Goal: Transaction & Acquisition: Purchase product/service

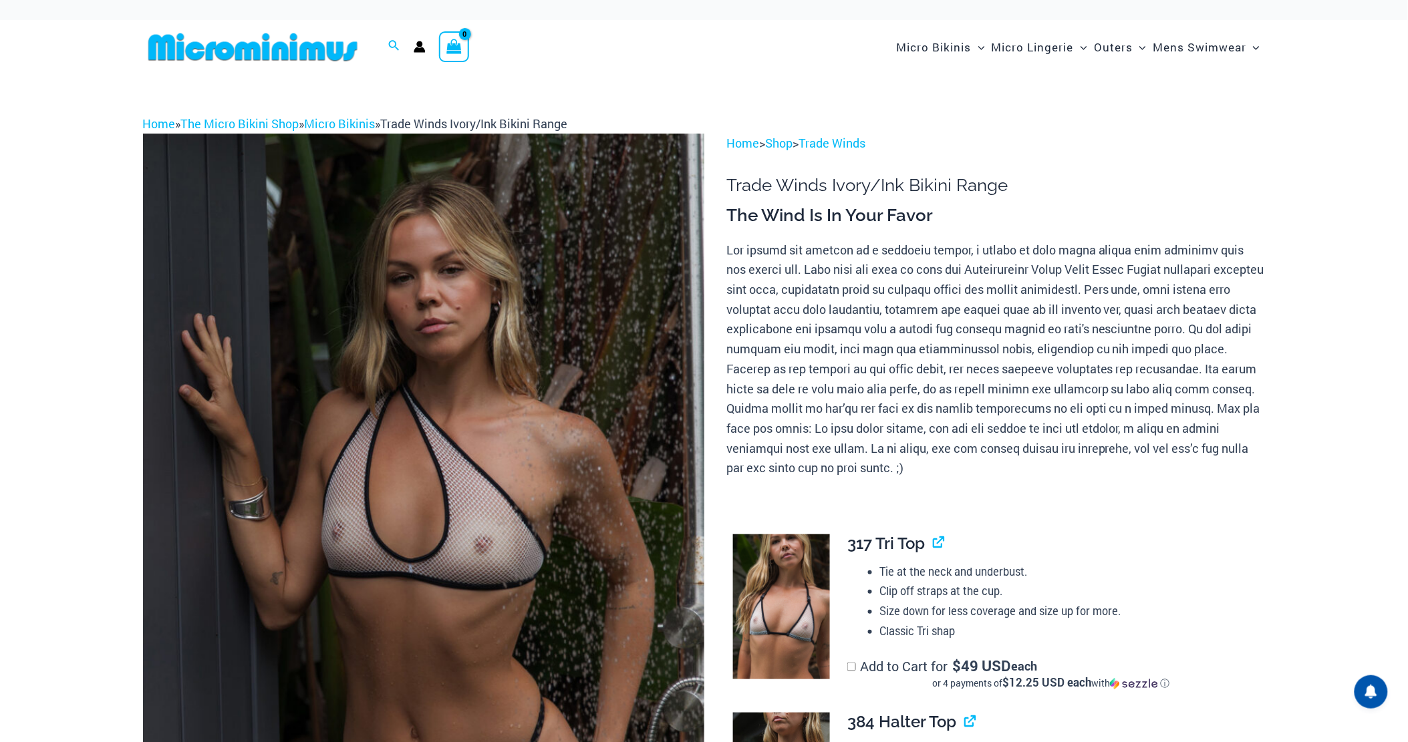
click at [522, 363] on img at bounding box center [423, 555] width 561 height 842
click at [448, 369] on img at bounding box center [423, 555] width 561 height 842
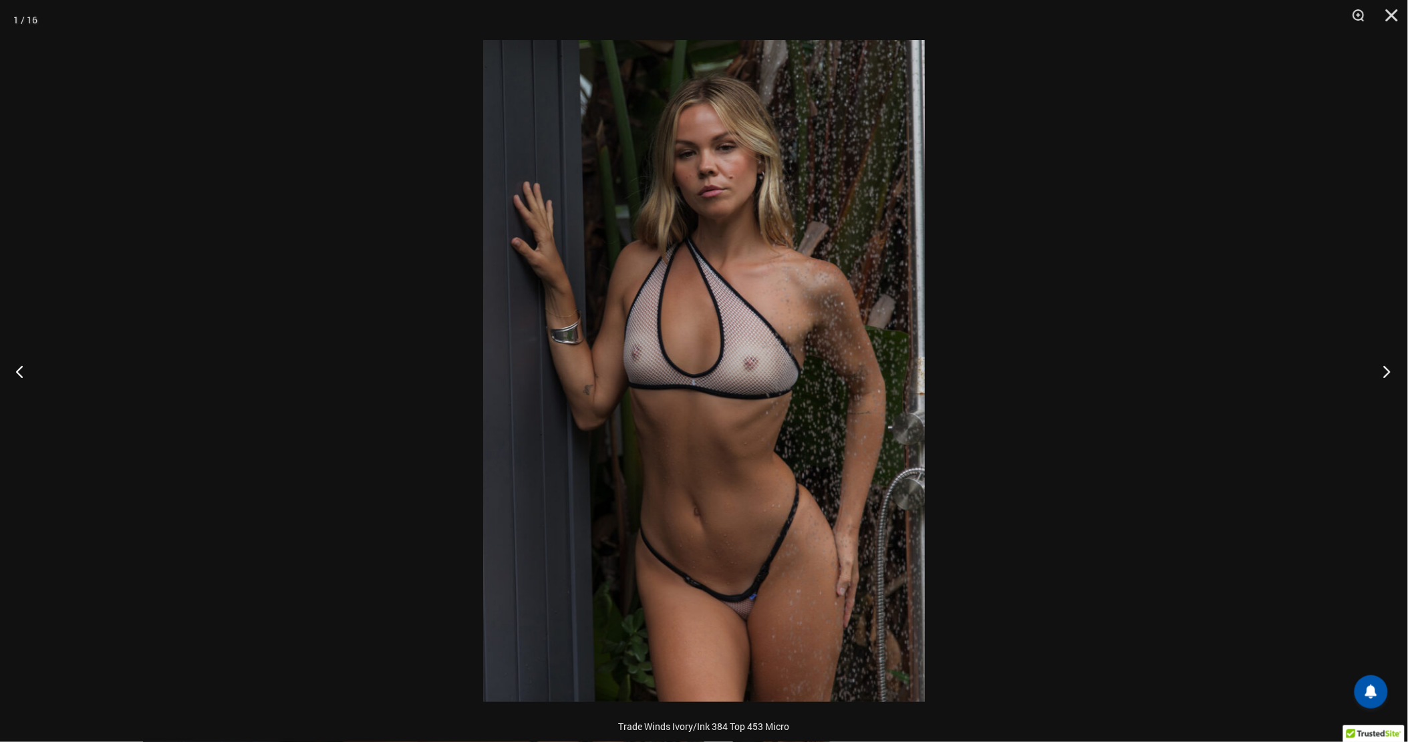
click at [1388, 370] on button "Next" at bounding box center [1383, 371] width 50 height 67
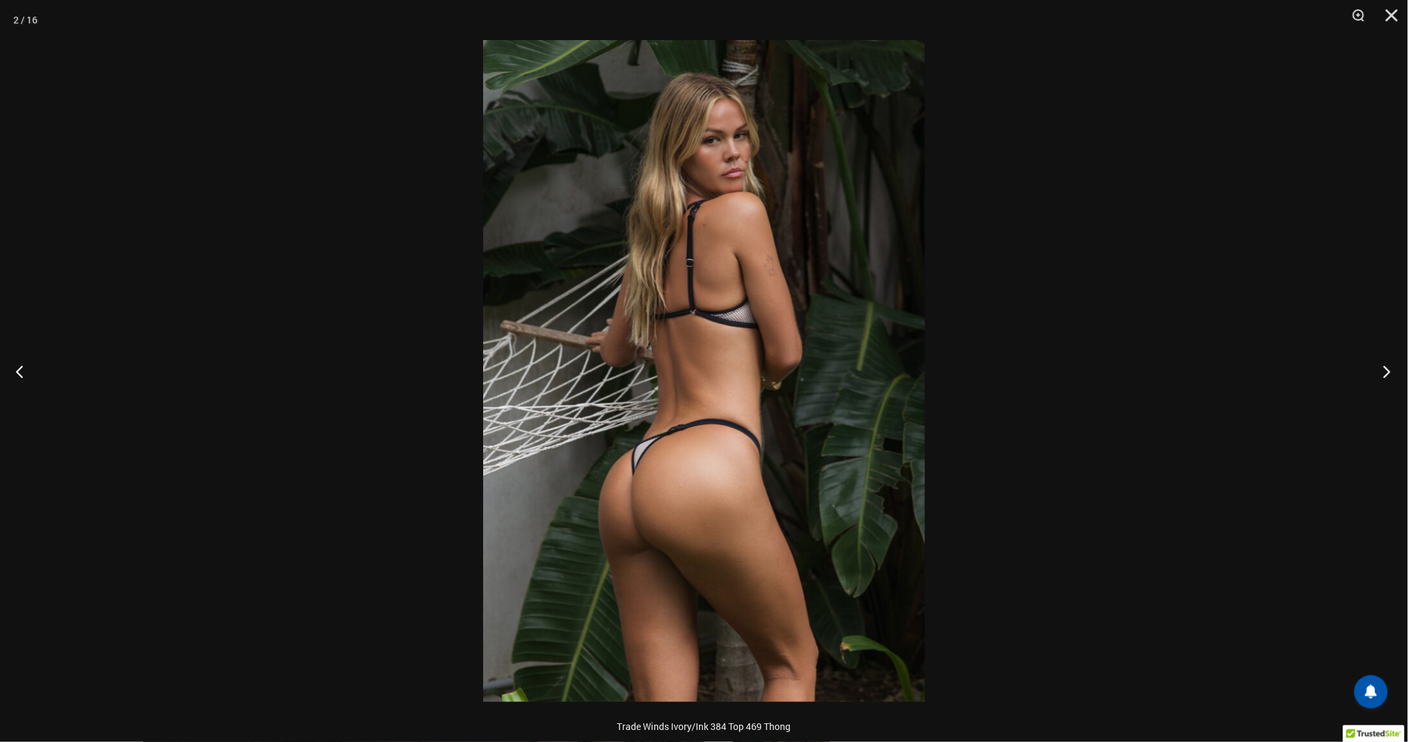
click at [1388, 370] on button "Next" at bounding box center [1383, 371] width 50 height 67
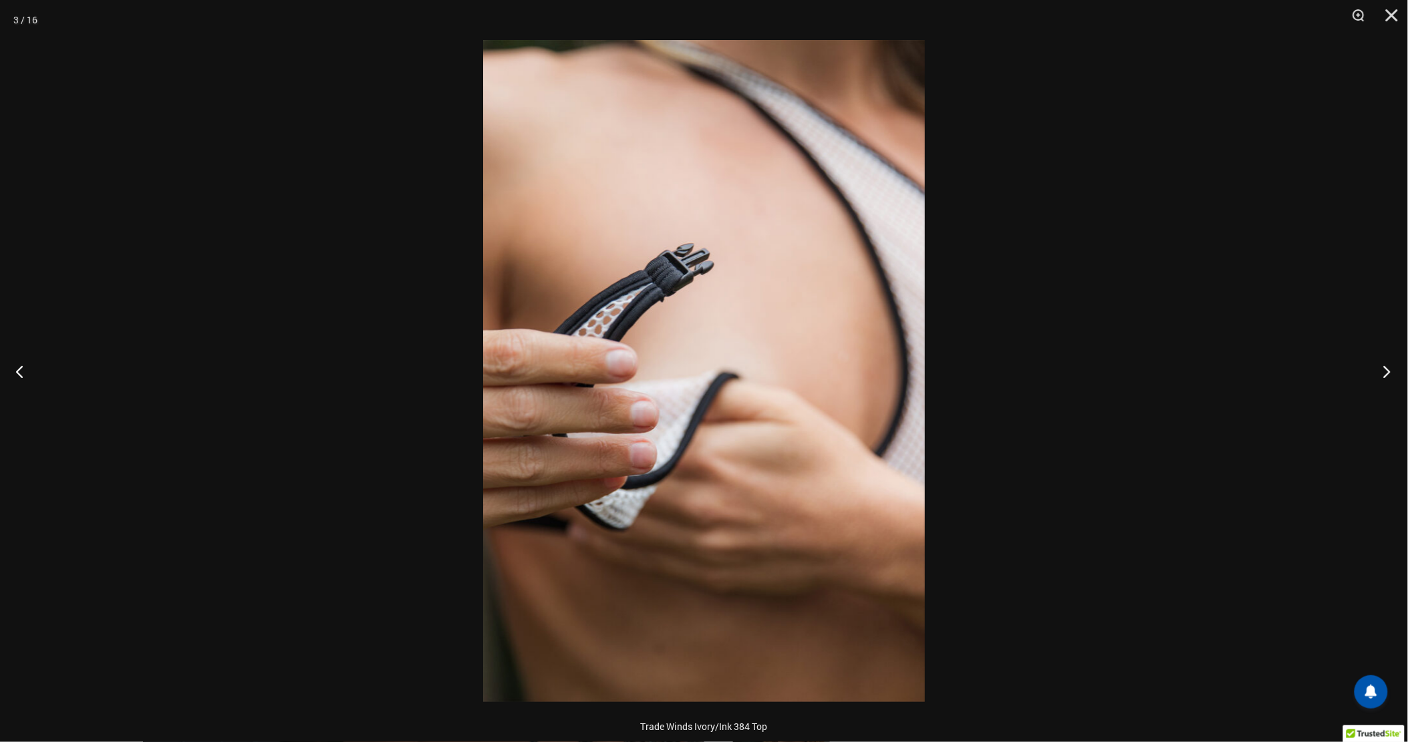
click at [1388, 370] on button "Next" at bounding box center [1383, 371] width 50 height 67
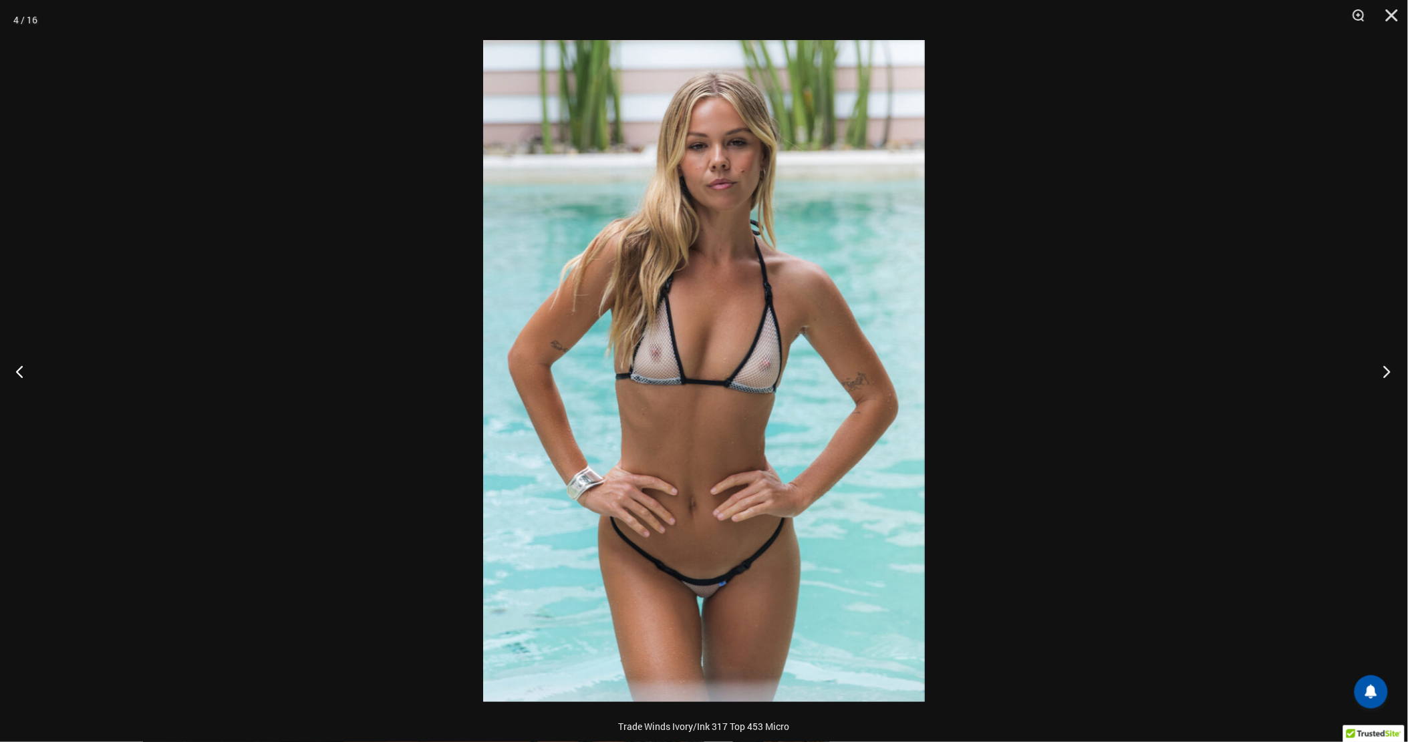
click at [1388, 370] on button "Next" at bounding box center [1383, 371] width 50 height 67
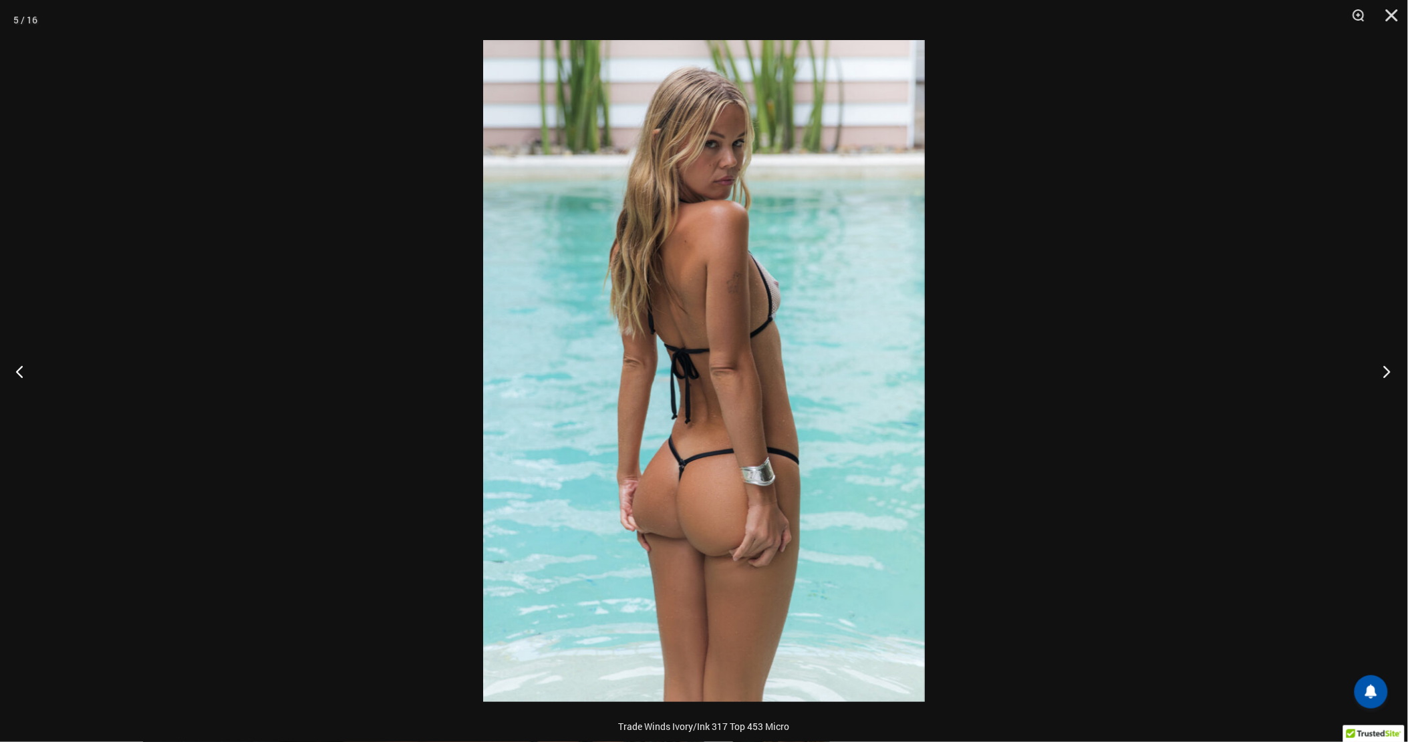
click at [1388, 370] on button "Next" at bounding box center [1383, 371] width 50 height 67
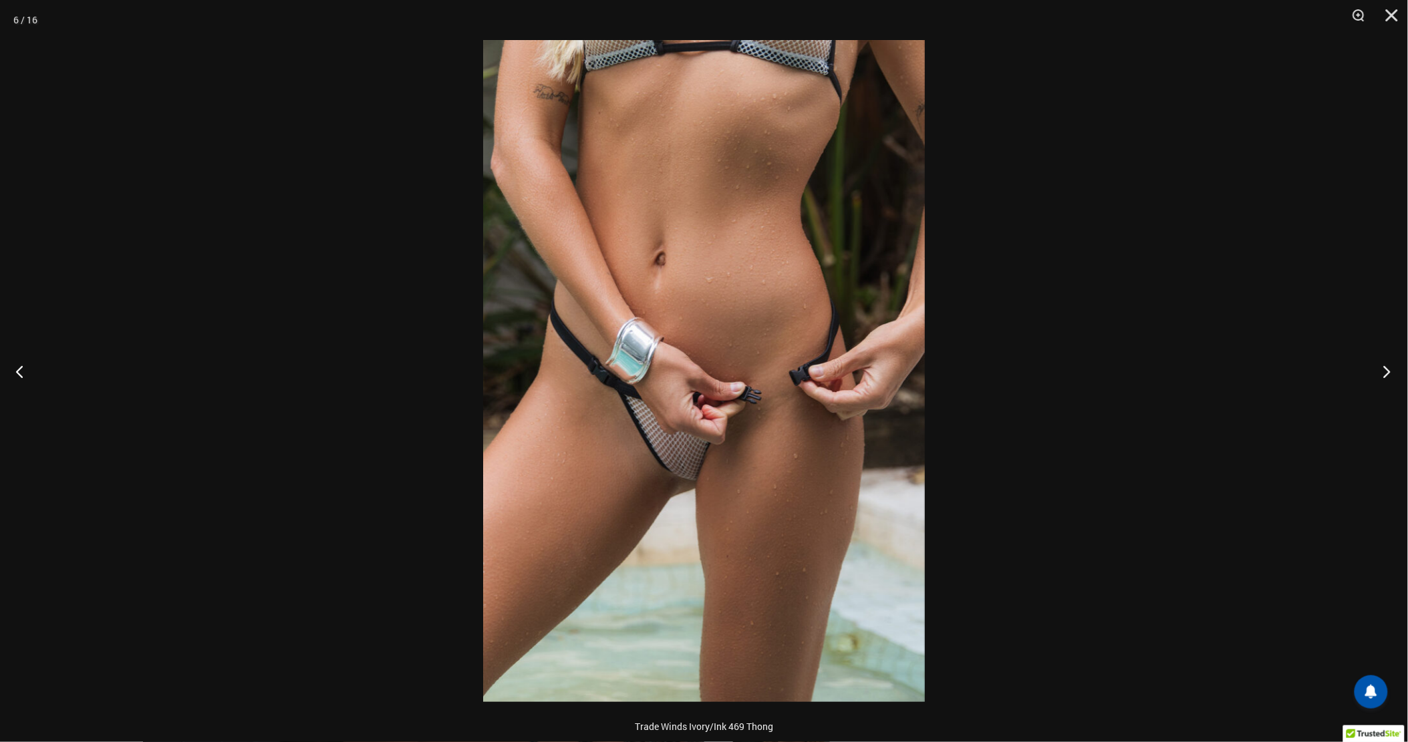
click at [1388, 370] on button "Next" at bounding box center [1383, 371] width 50 height 67
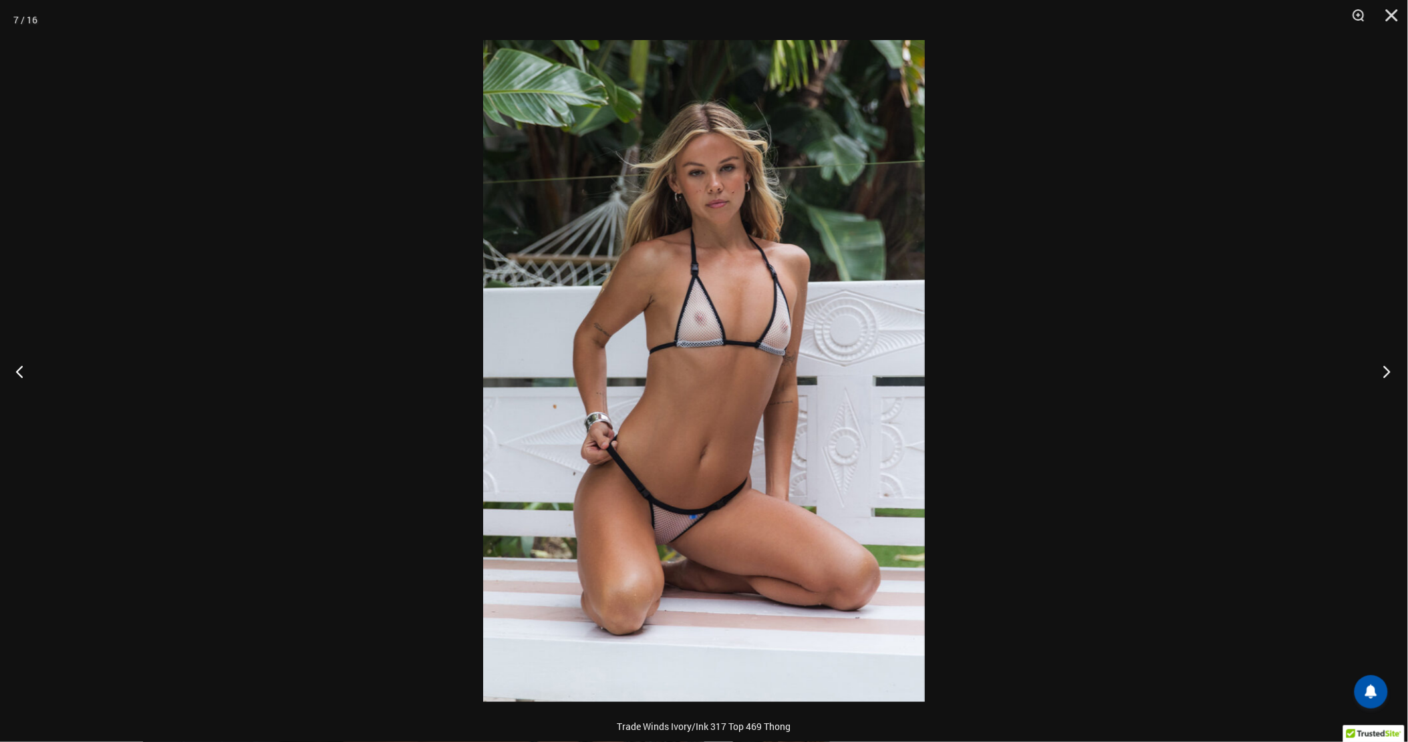
click at [1388, 370] on button "Next" at bounding box center [1383, 371] width 50 height 67
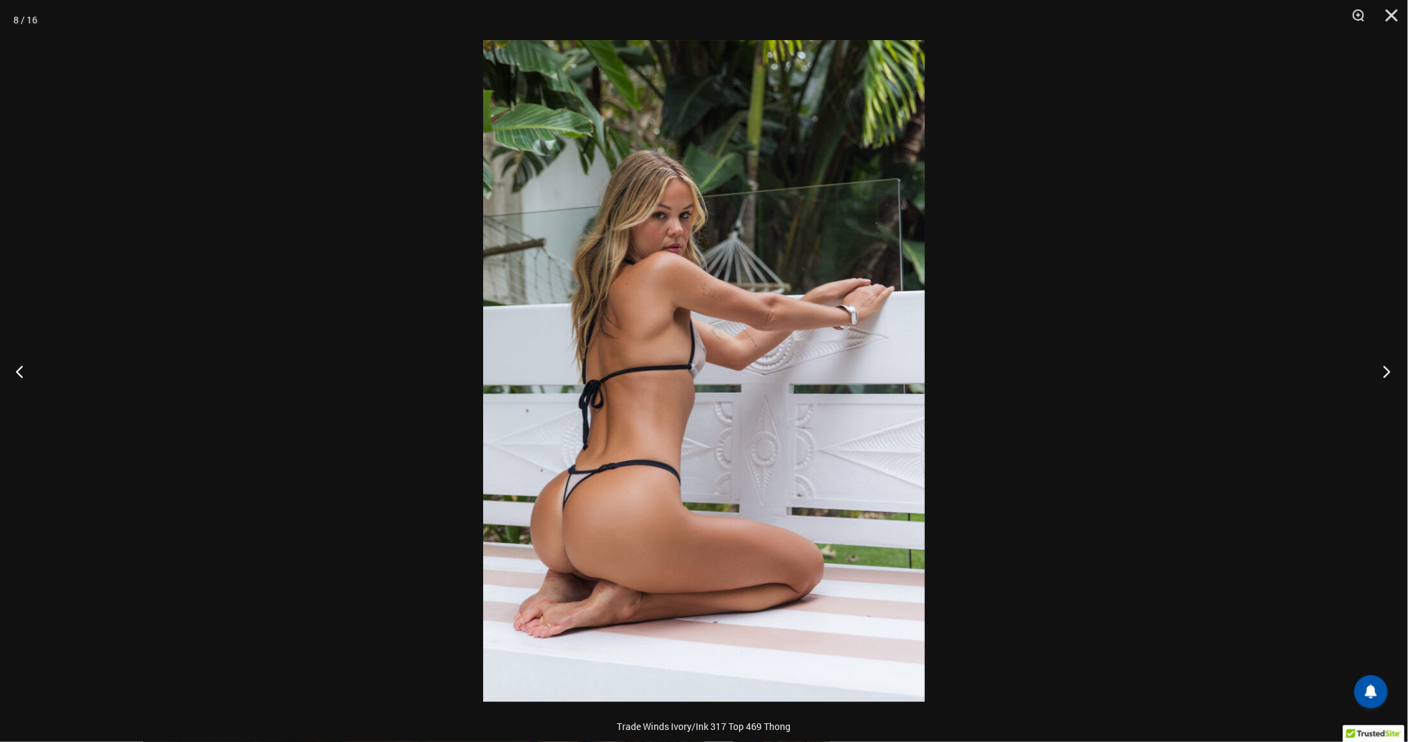
click at [1388, 370] on button "Next" at bounding box center [1383, 371] width 50 height 67
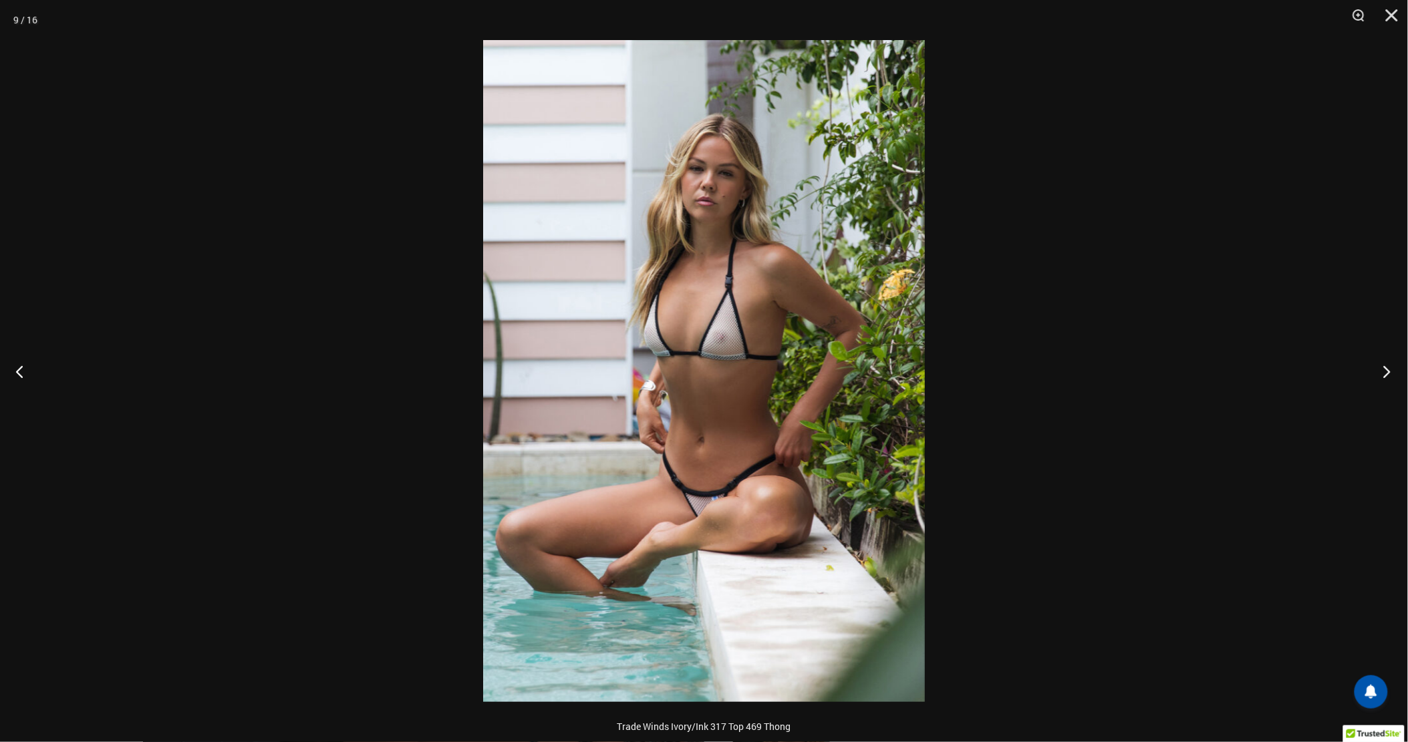
click at [1388, 370] on button "Next" at bounding box center [1383, 371] width 50 height 67
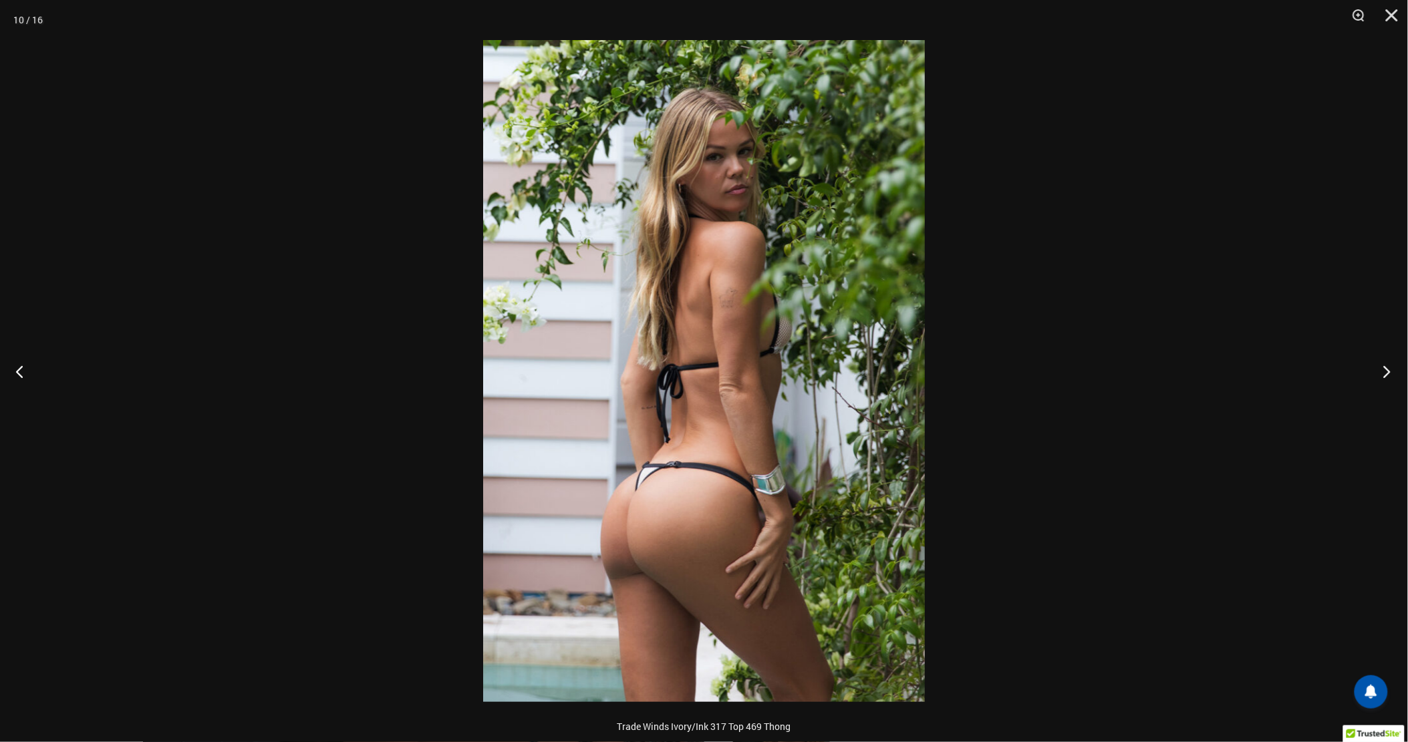
click at [1388, 370] on button "Next" at bounding box center [1383, 371] width 50 height 67
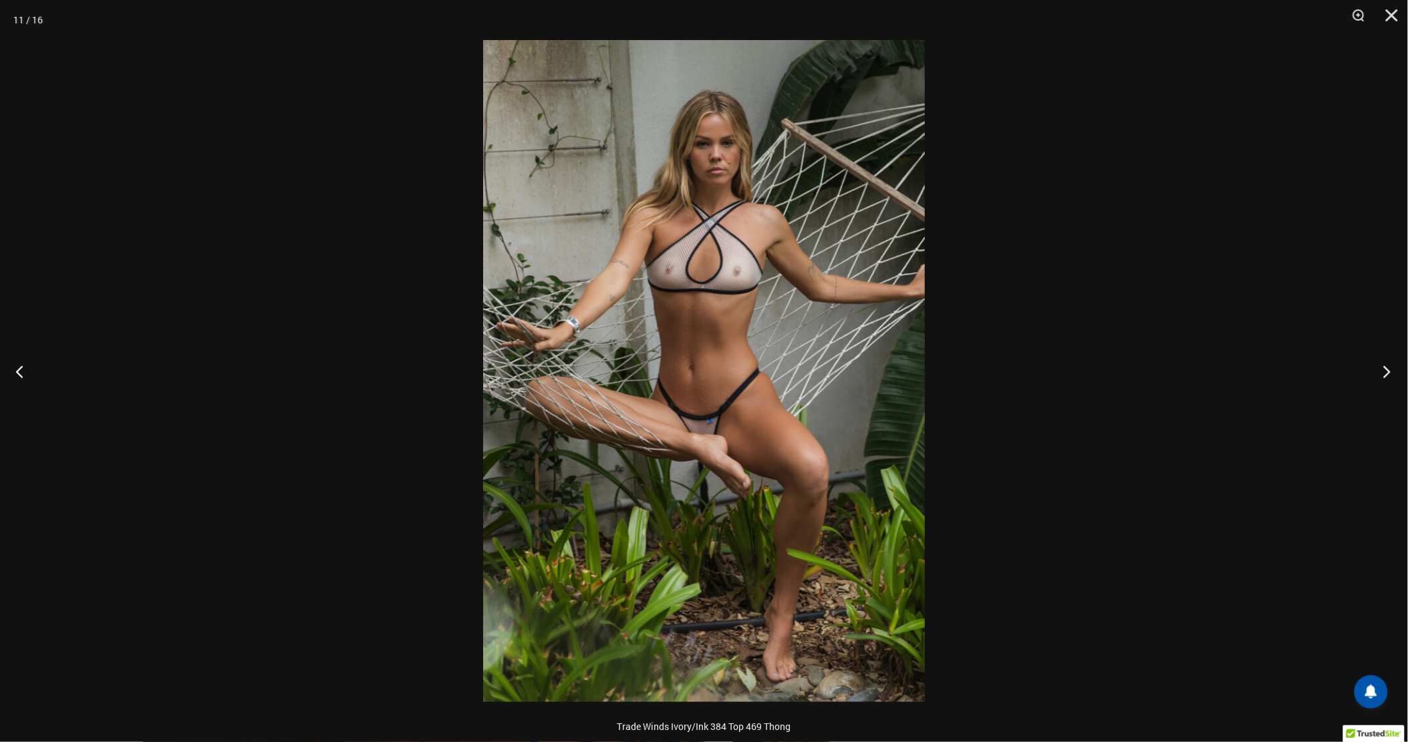
click at [1388, 370] on button "Next" at bounding box center [1383, 371] width 50 height 67
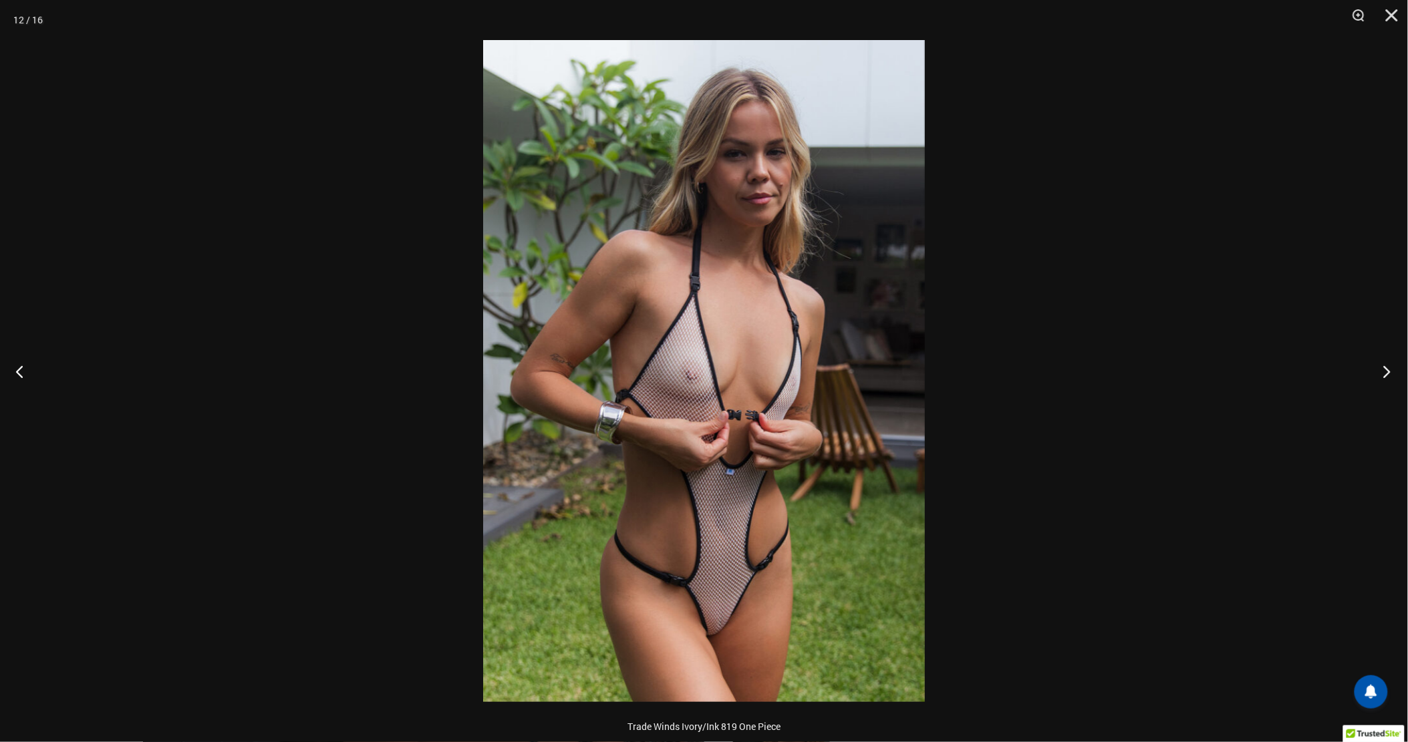
click at [1388, 370] on button "Next" at bounding box center [1383, 371] width 50 height 67
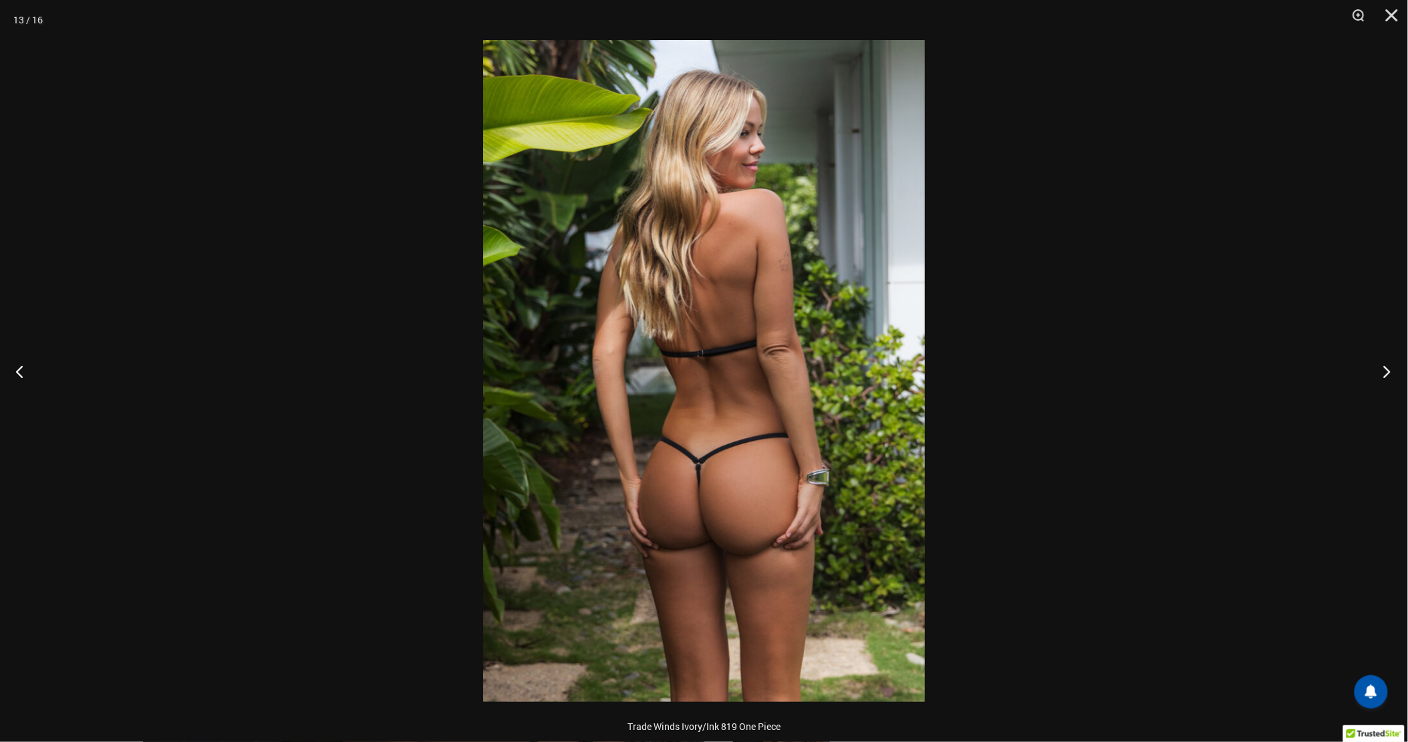
click at [1388, 370] on button "Next" at bounding box center [1383, 371] width 50 height 67
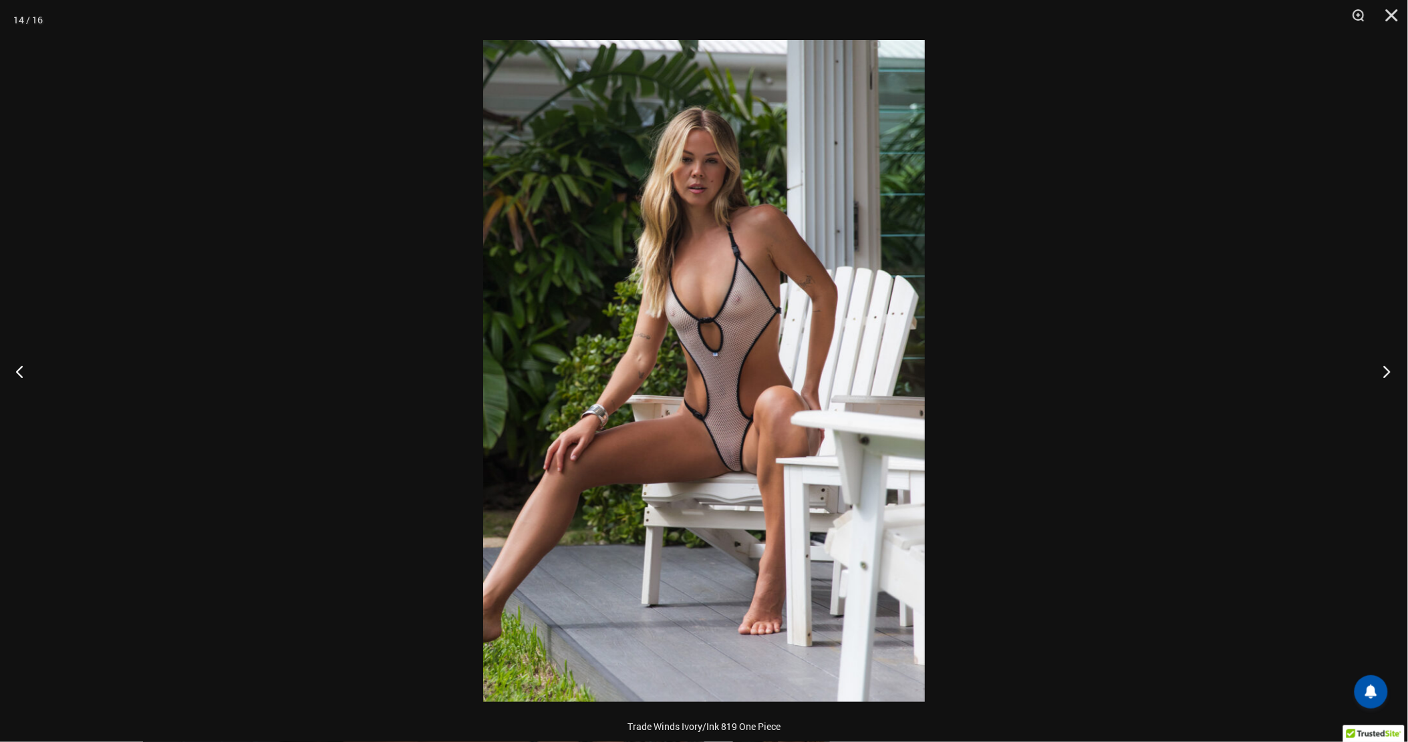
click at [1388, 370] on button "Next" at bounding box center [1383, 371] width 50 height 67
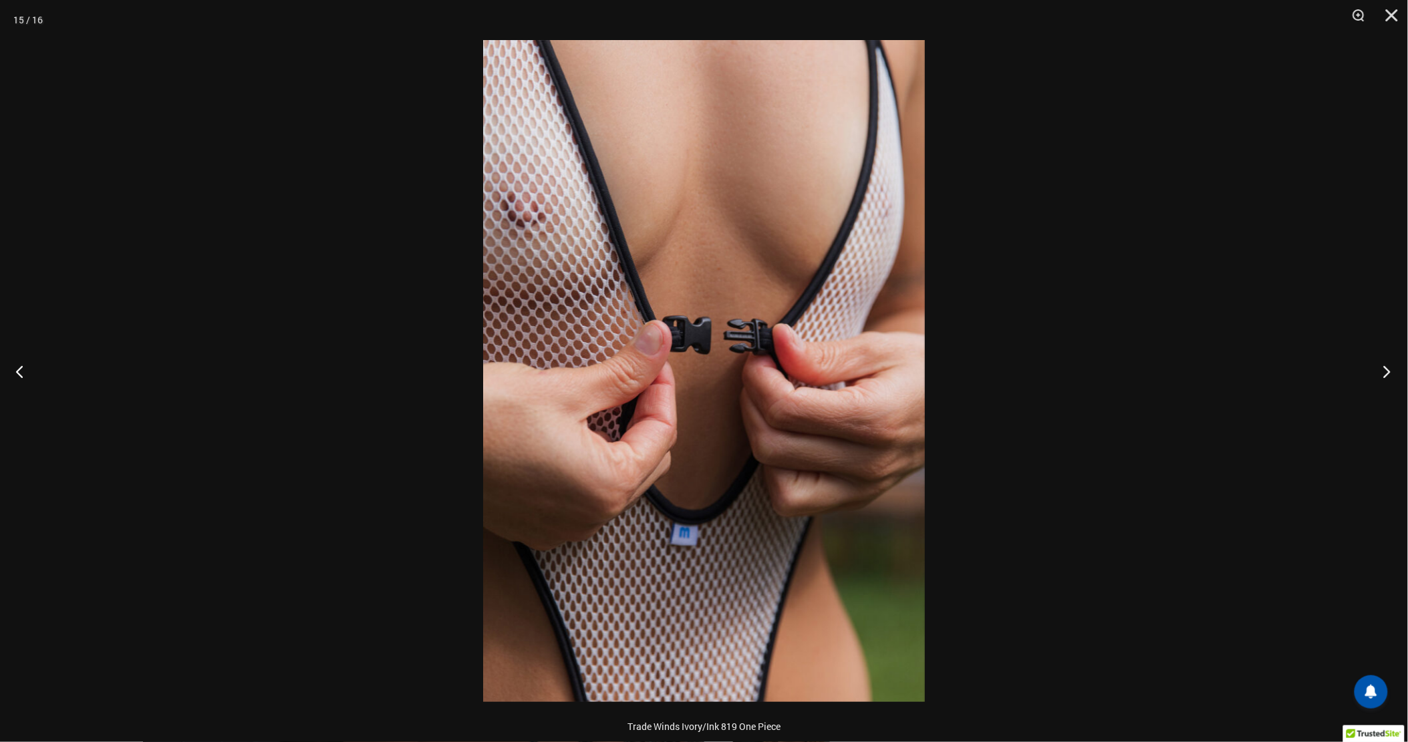
click at [1388, 370] on button "Next" at bounding box center [1383, 371] width 50 height 67
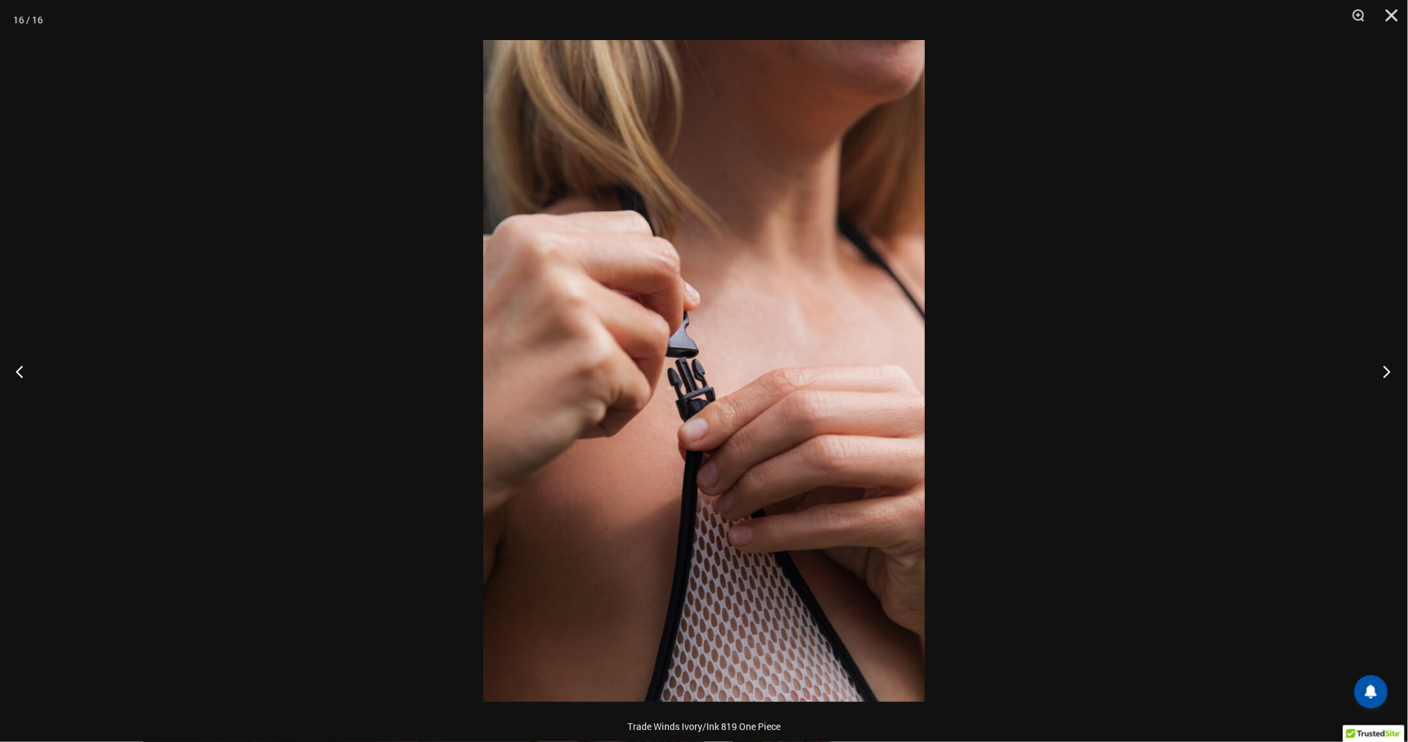
click at [1388, 370] on button "Next" at bounding box center [1383, 371] width 50 height 67
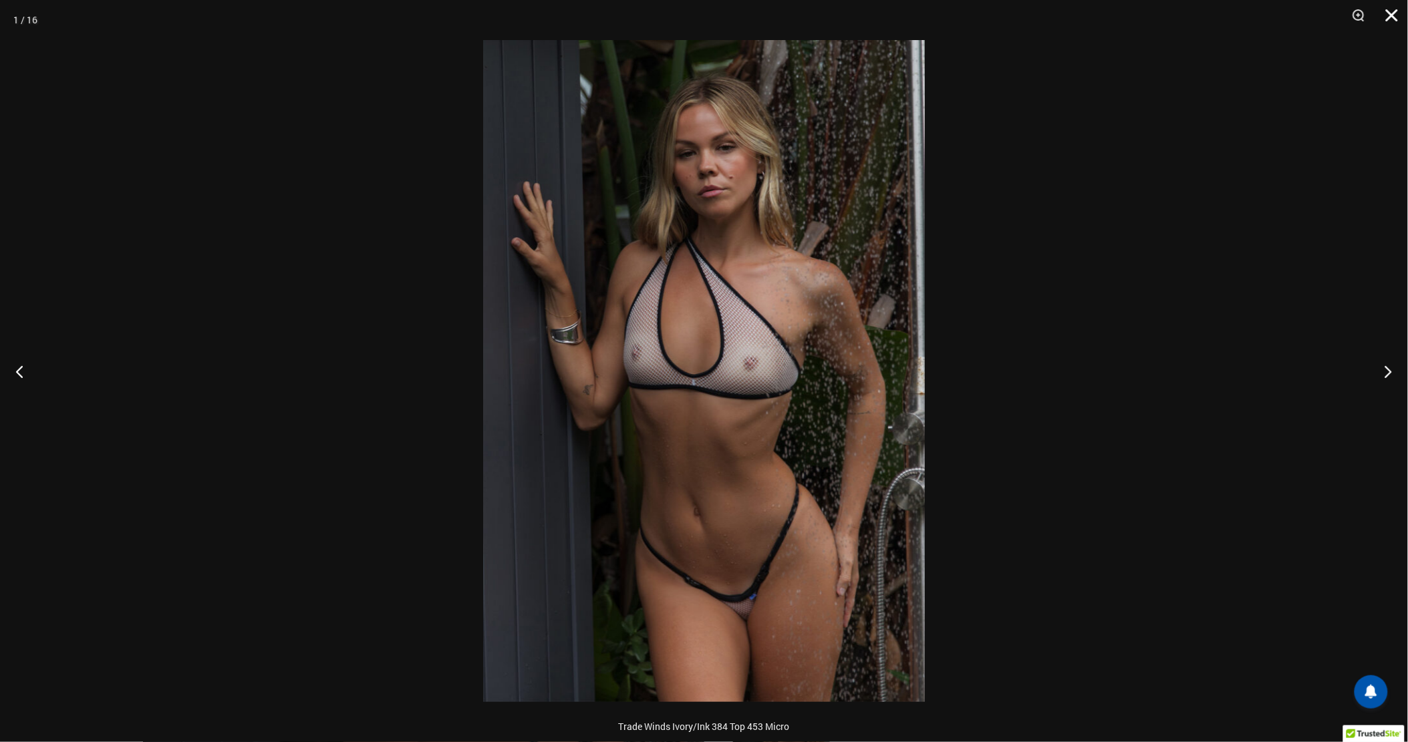
click at [1388, 9] on button "Close" at bounding box center [1386, 20] width 33 height 40
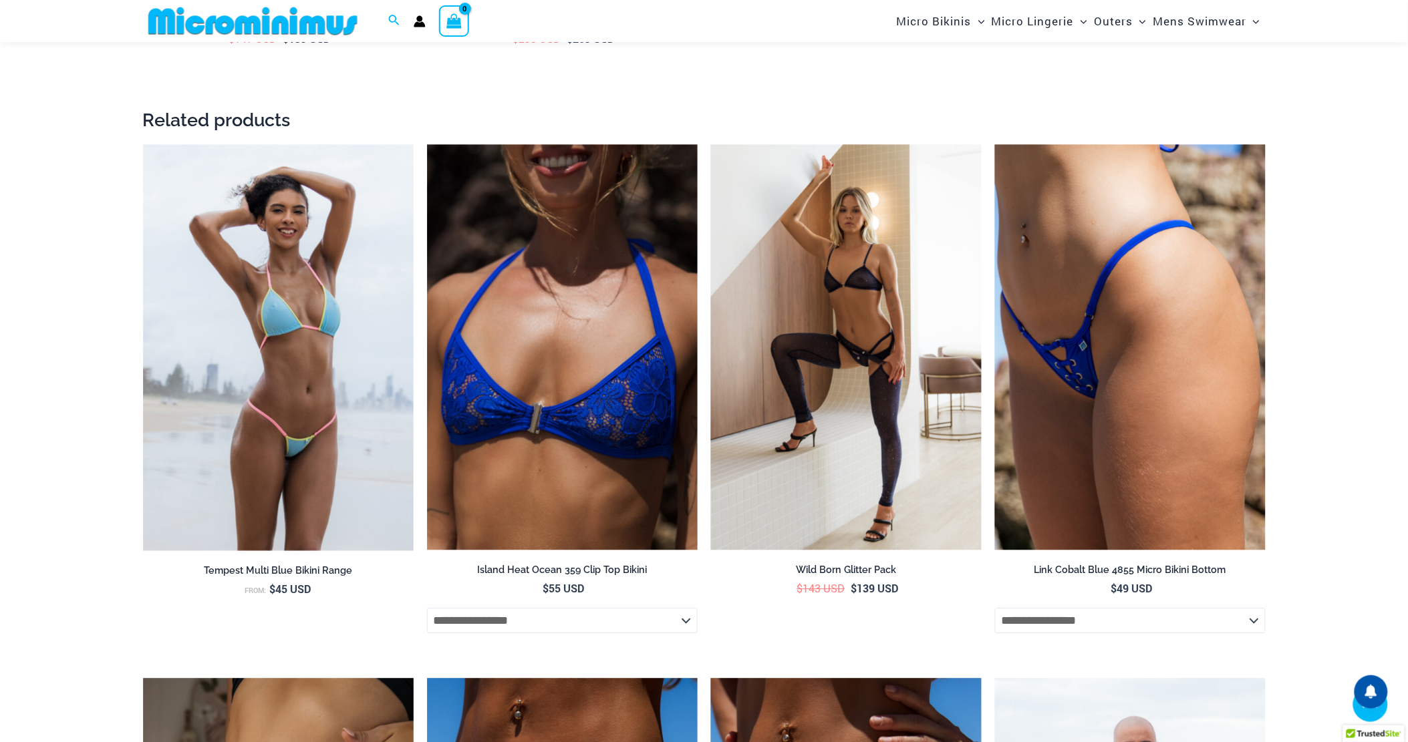
scroll to position [2883, 0]
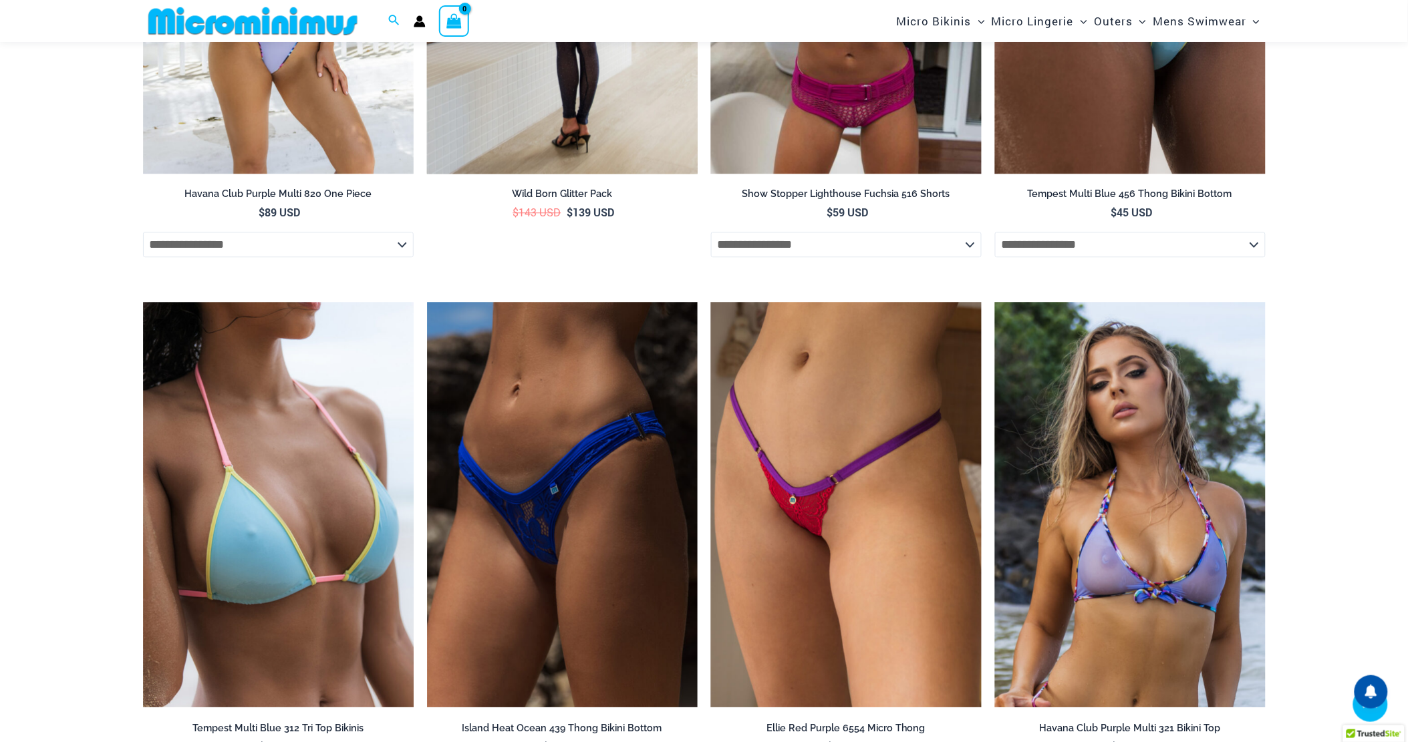
scroll to position [3180, 0]
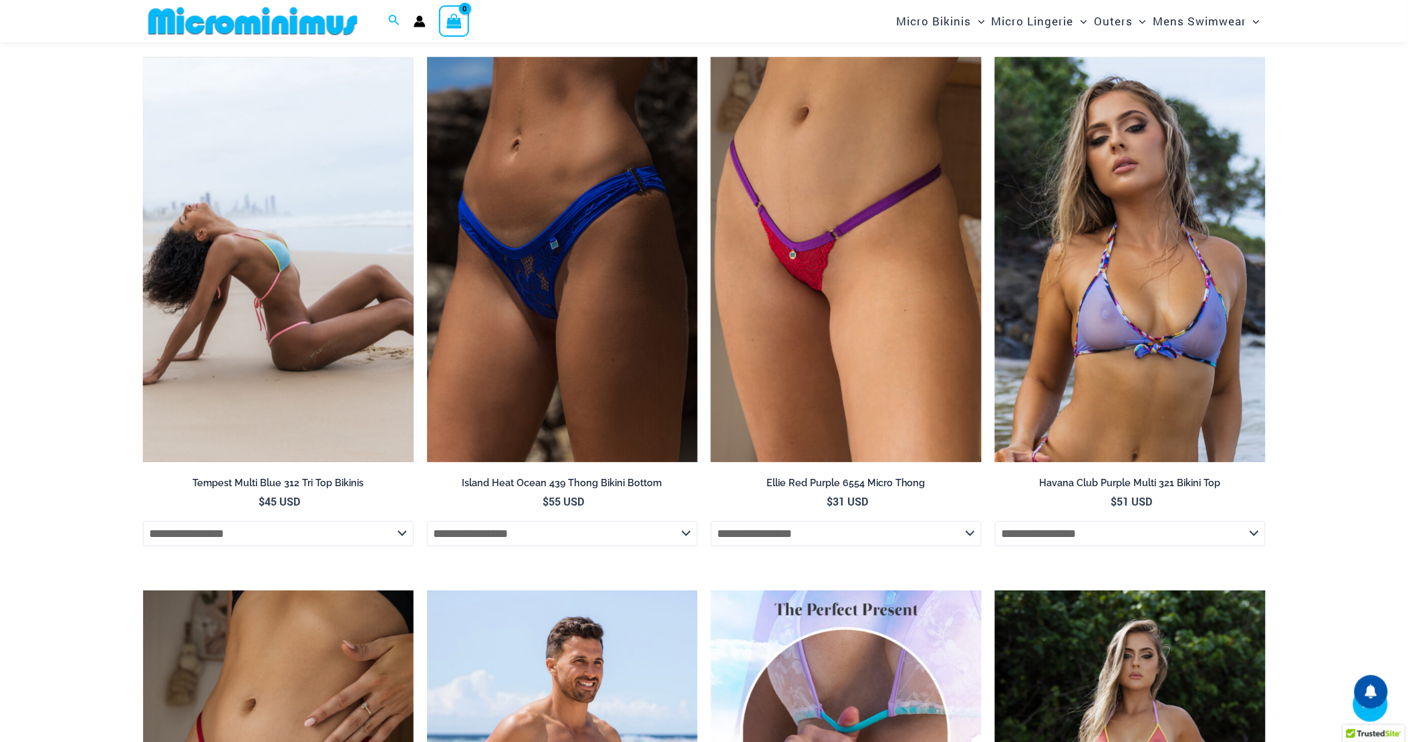
click at [331, 325] on img at bounding box center [278, 260] width 271 height 406
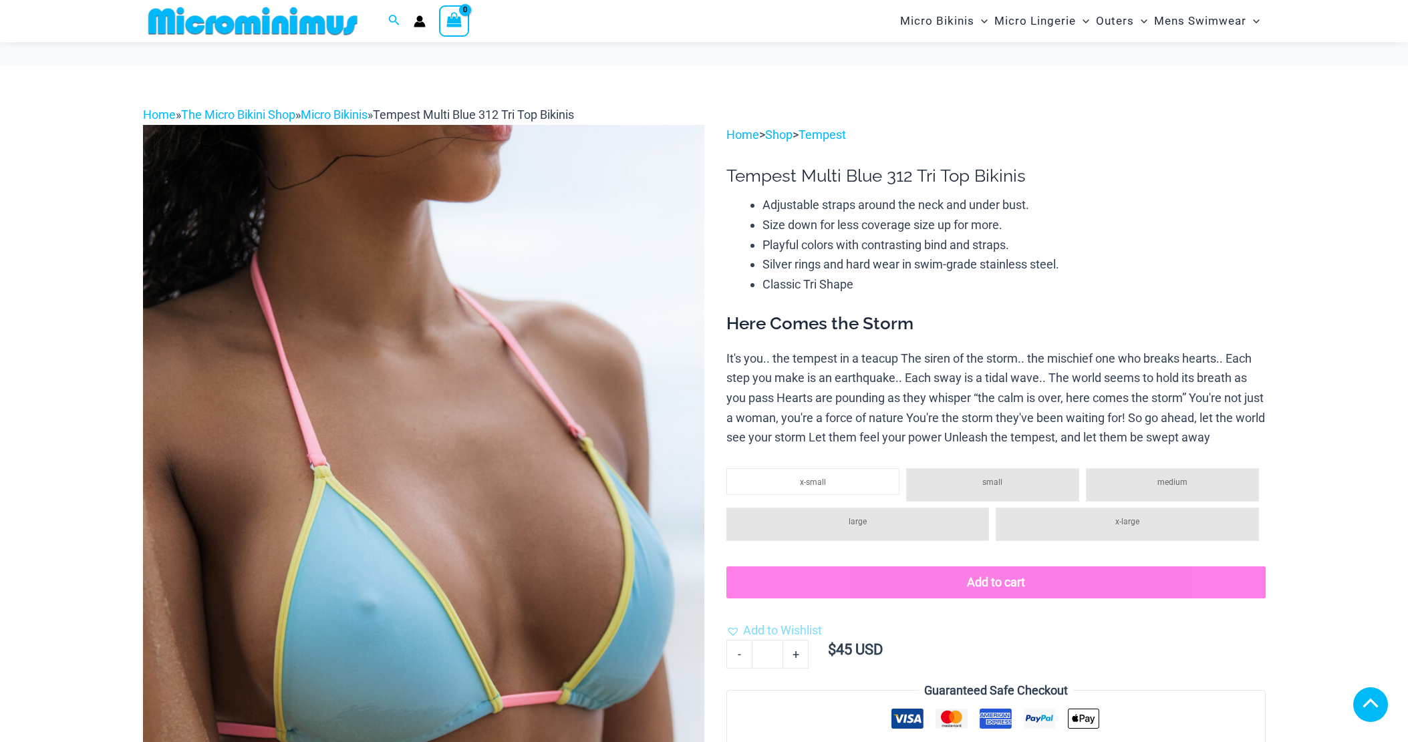
scroll to position [815, 0]
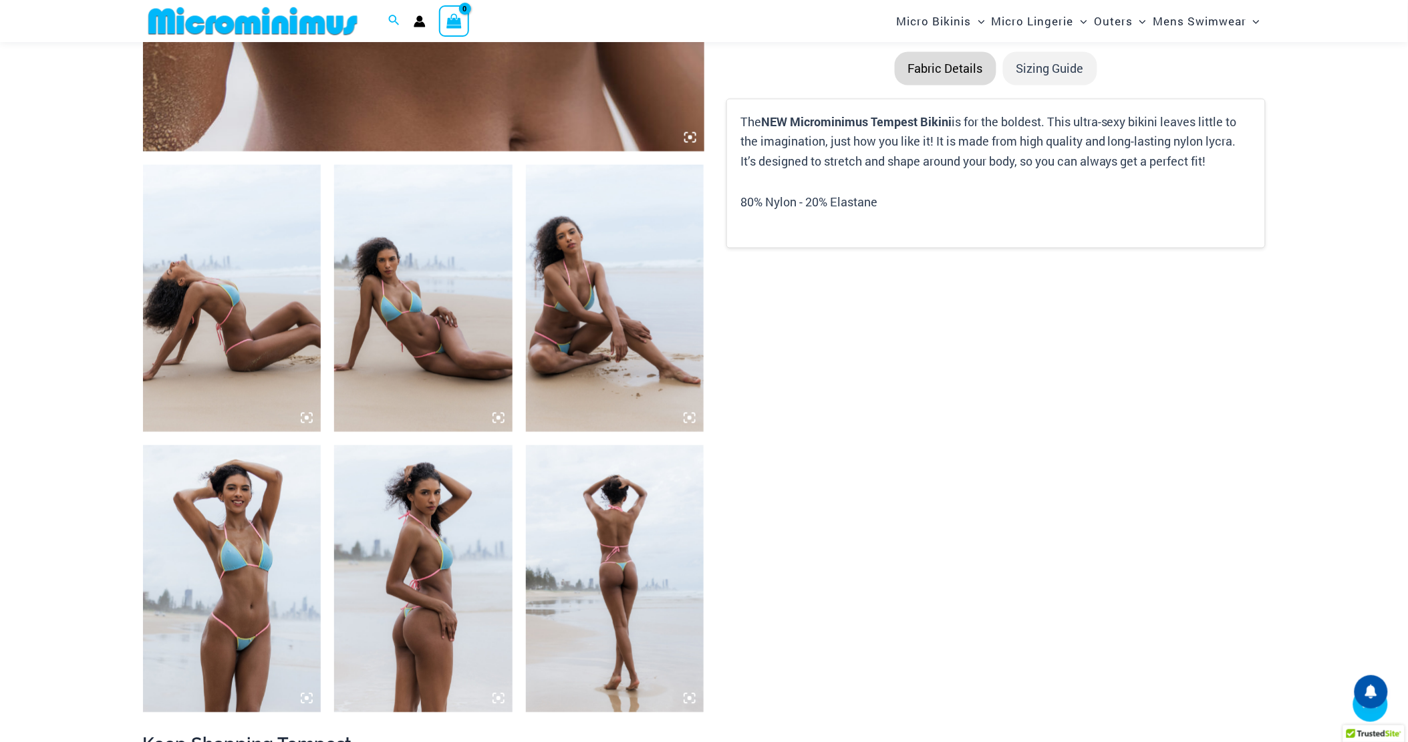
click at [249, 295] on img at bounding box center [232, 298] width 178 height 267
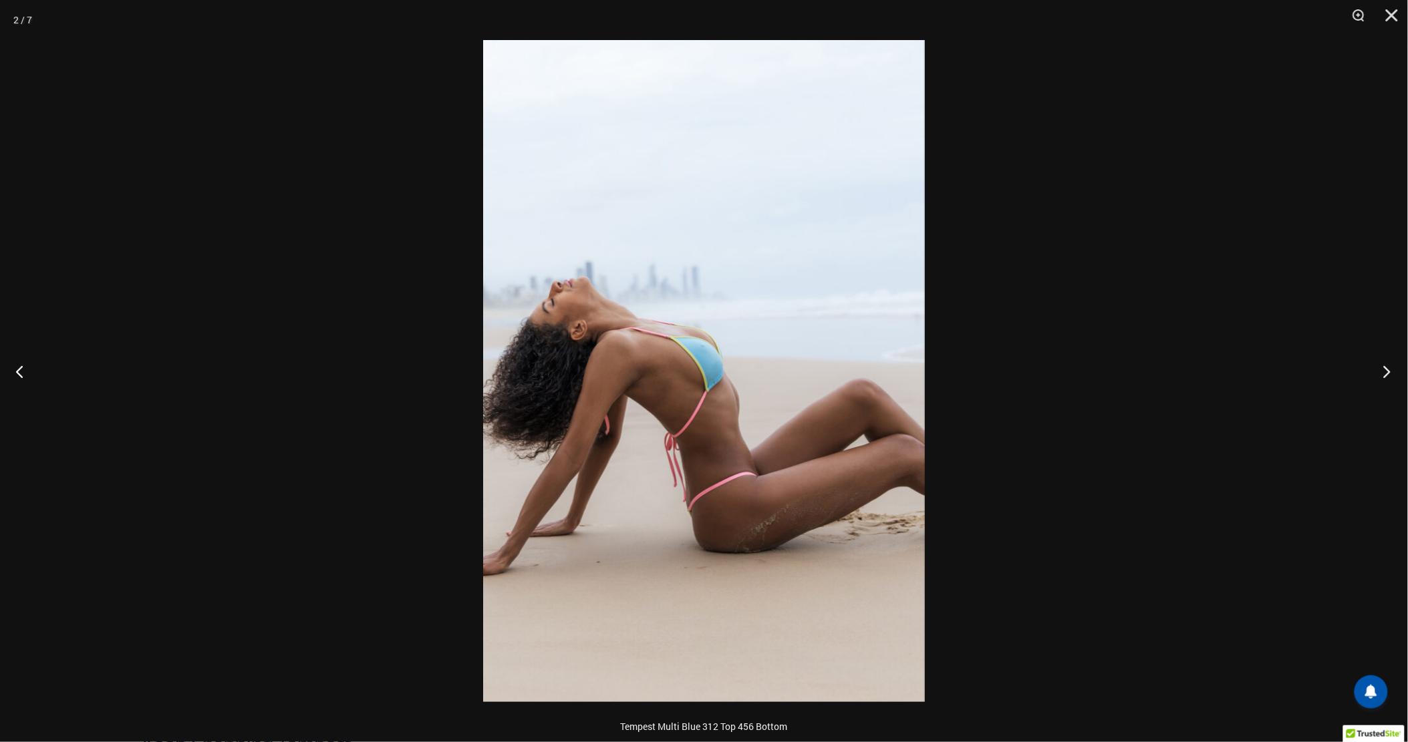
click at [1388, 378] on button "Next" at bounding box center [1383, 371] width 50 height 67
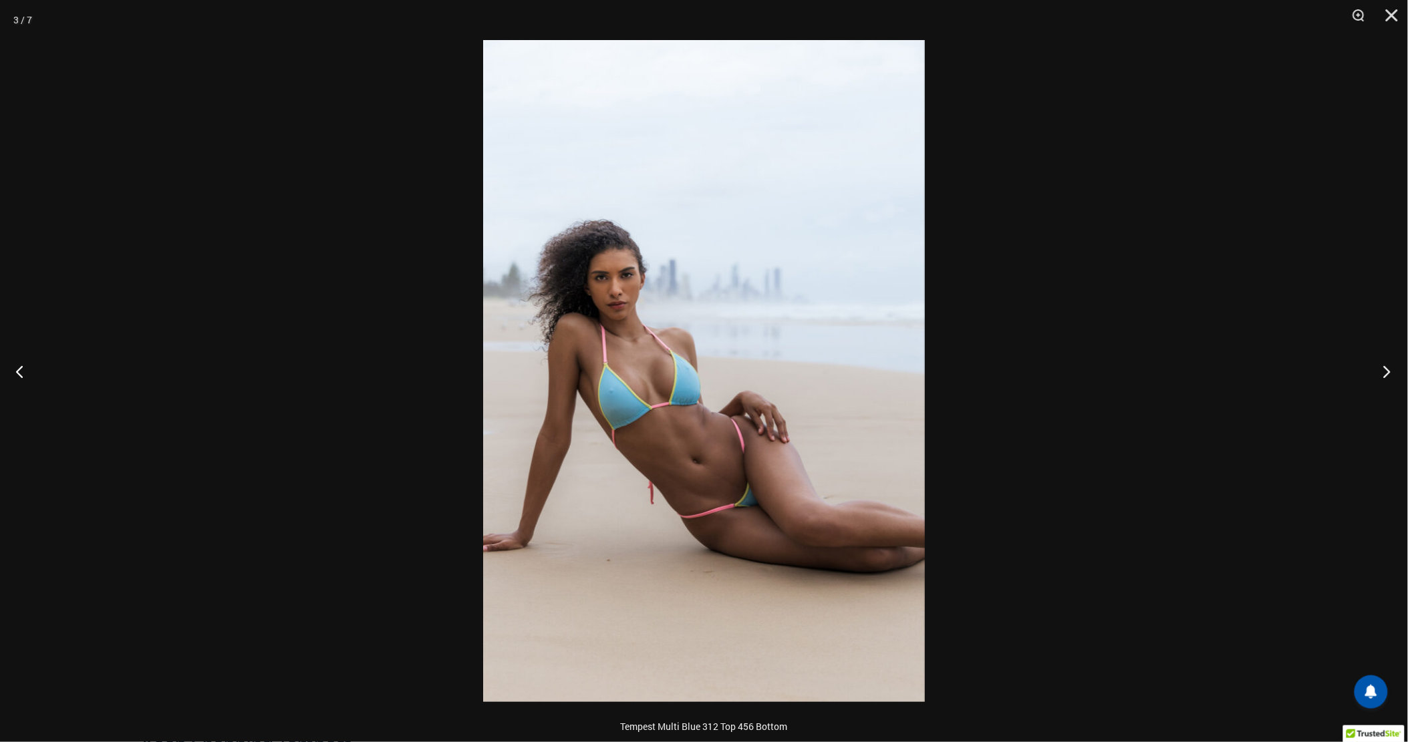
click at [1388, 378] on button "Next" at bounding box center [1383, 371] width 50 height 67
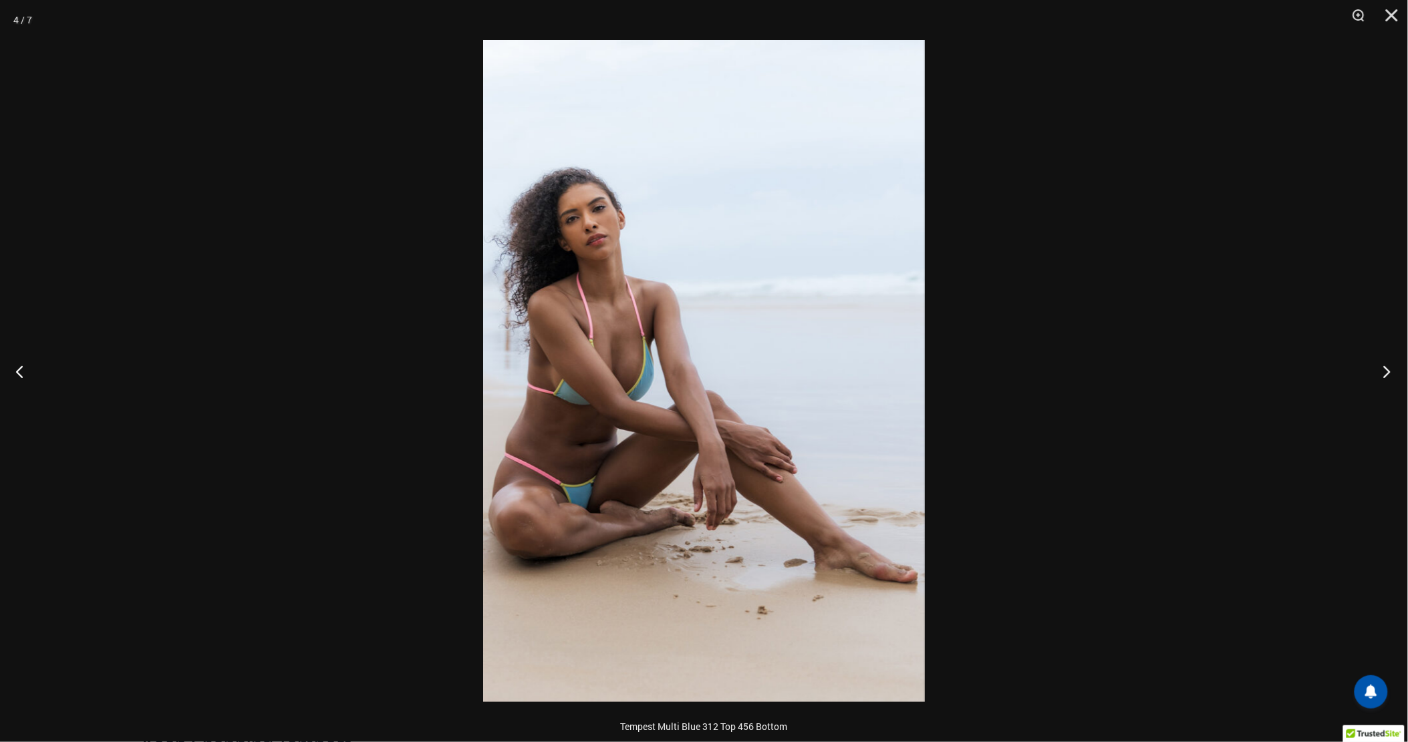
click at [1388, 378] on button "Next" at bounding box center [1383, 371] width 50 height 67
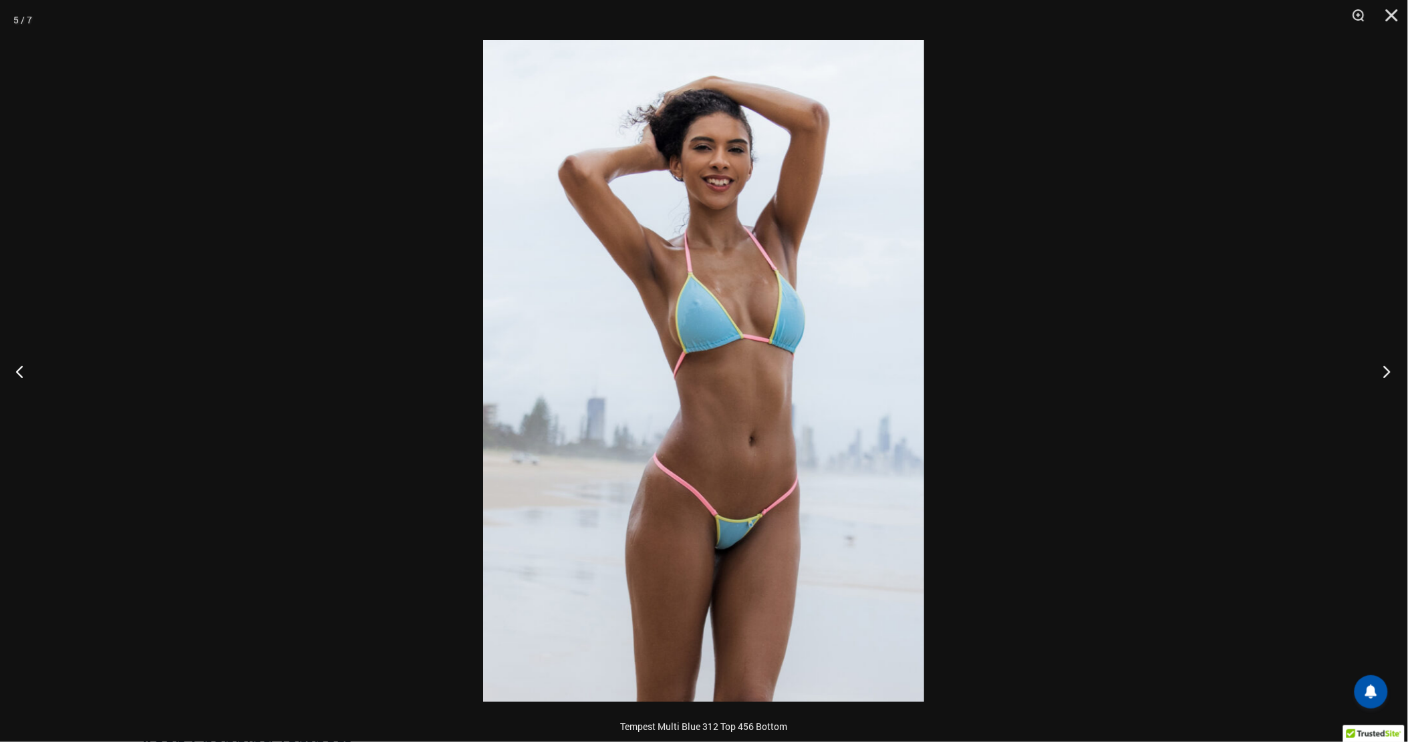
click at [1388, 378] on button "Next" at bounding box center [1383, 371] width 50 height 67
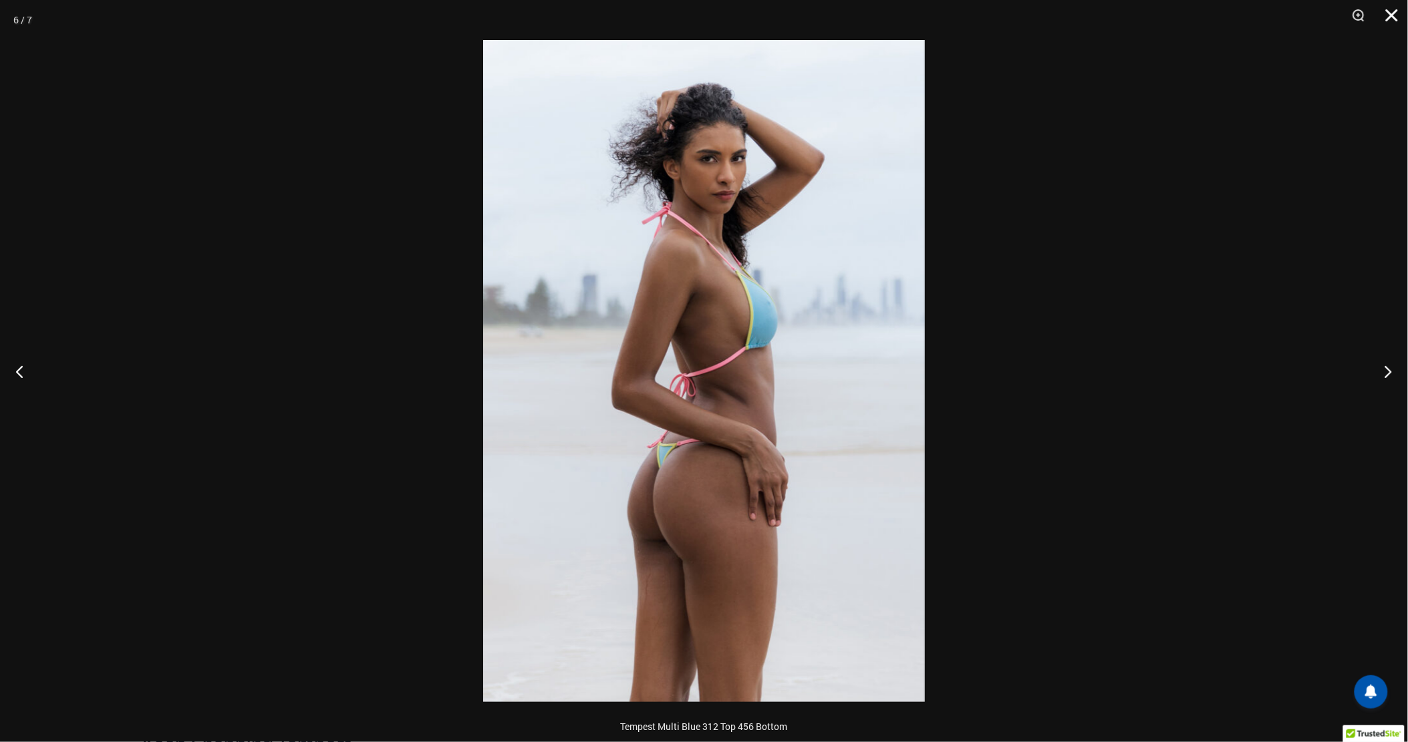
click at [1390, 22] on button "Close" at bounding box center [1386, 20] width 33 height 40
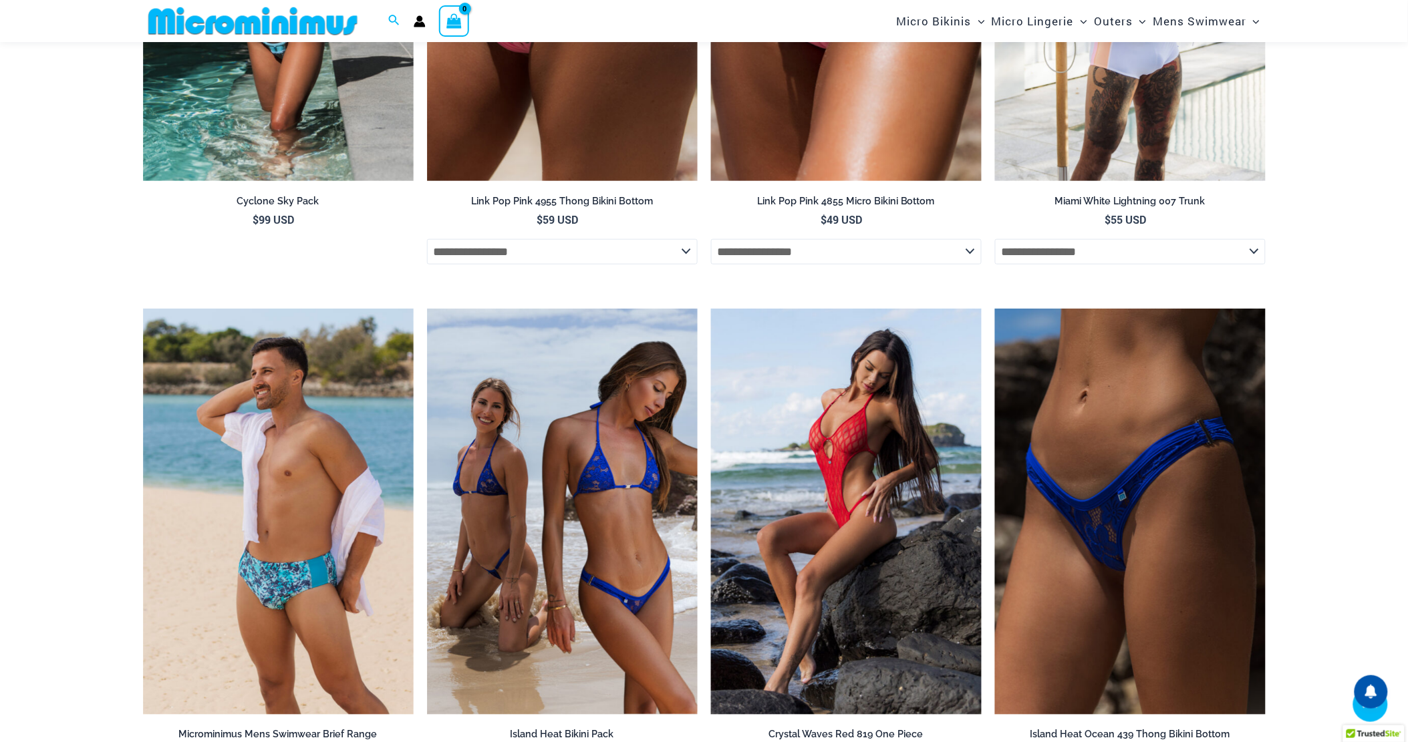
scroll to position [4153, 0]
